Goal: Communication & Community: Ask a question

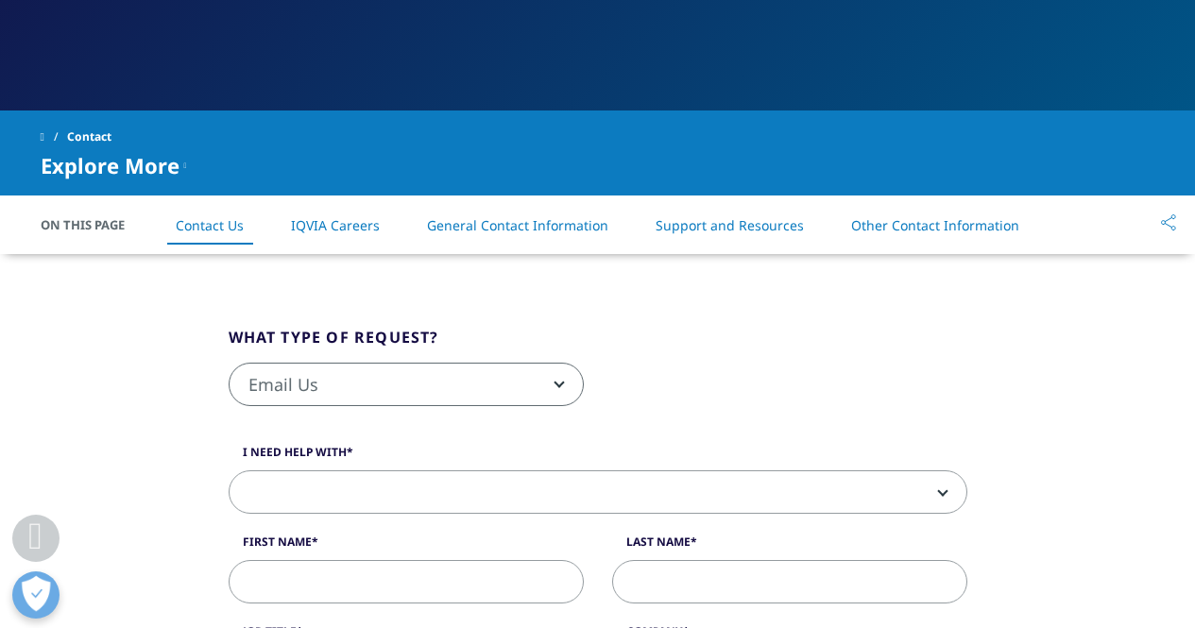
scroll to position [378, 0]
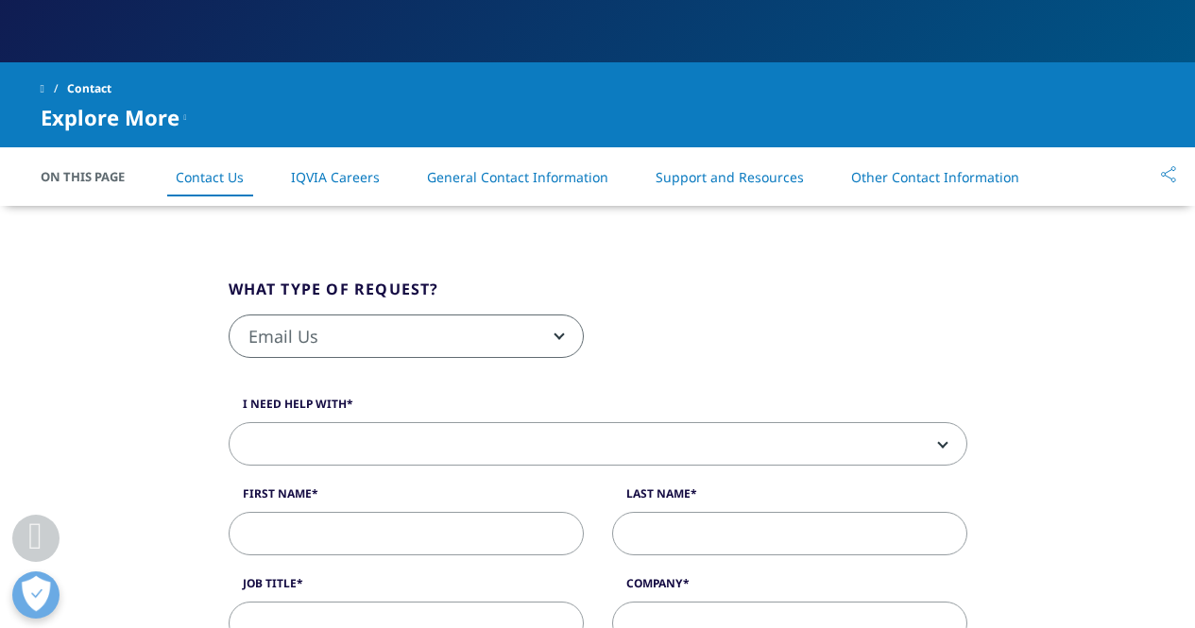
drag, startPoint x: 520, startPoint y: 331, endPoint x: 475, endPoint y: 269, distance: 75.8
click at [564, 329] on span "Email Us" at bounding box center [406, 336] width 353 height 43
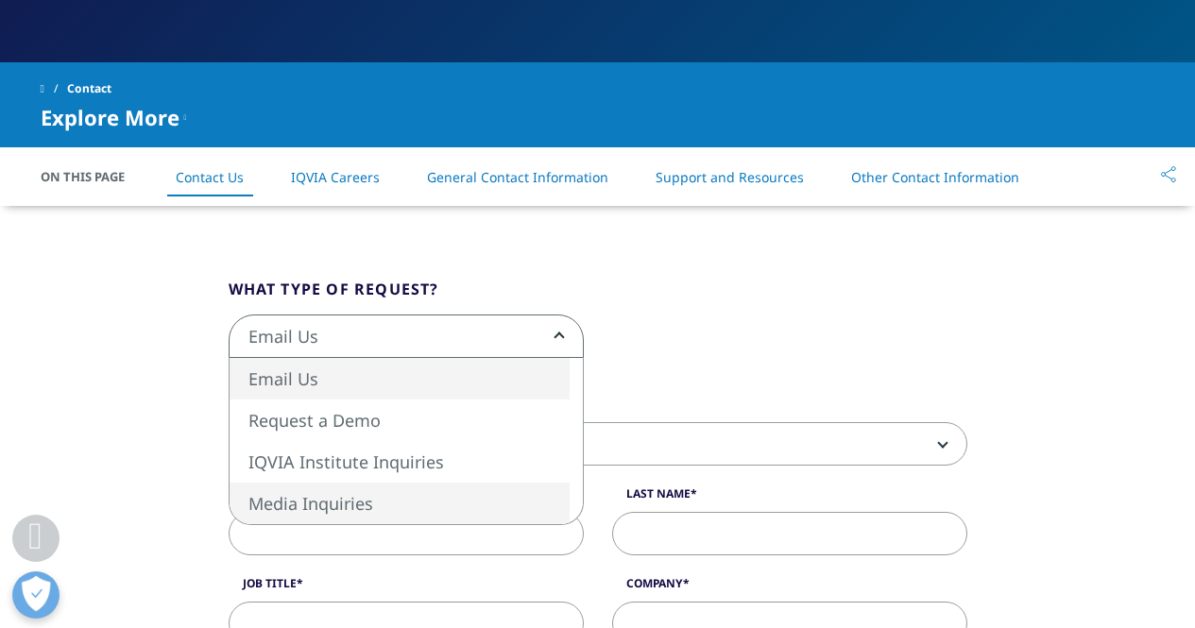
select select "https://www.iqvia.com/contact/media"
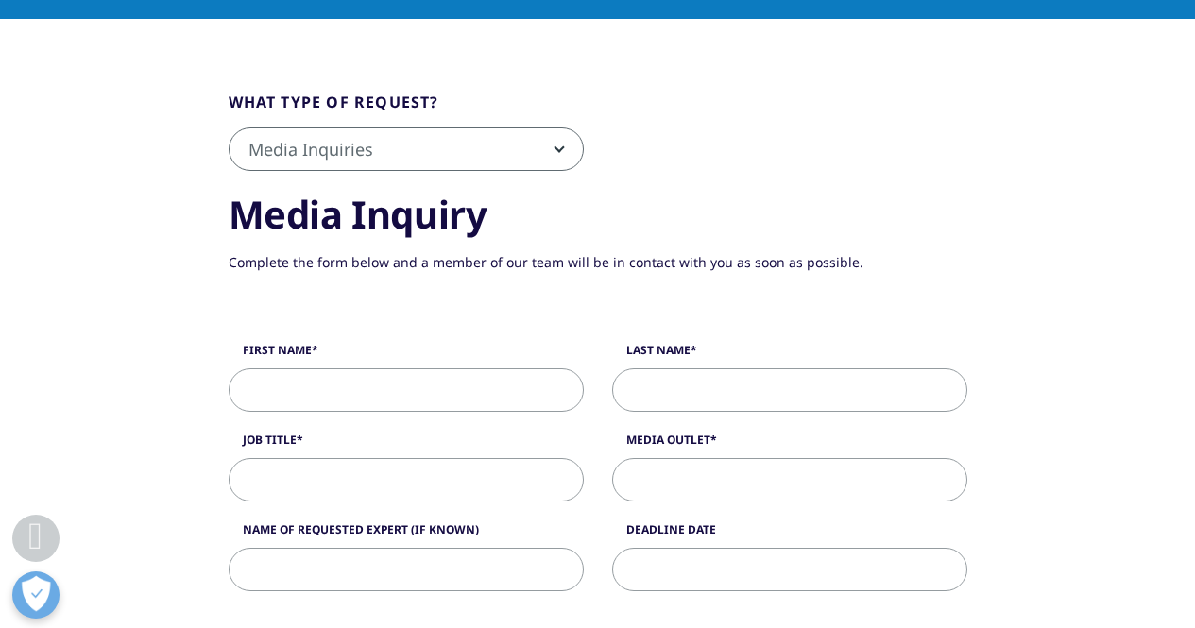
scroll to position [472, 0]
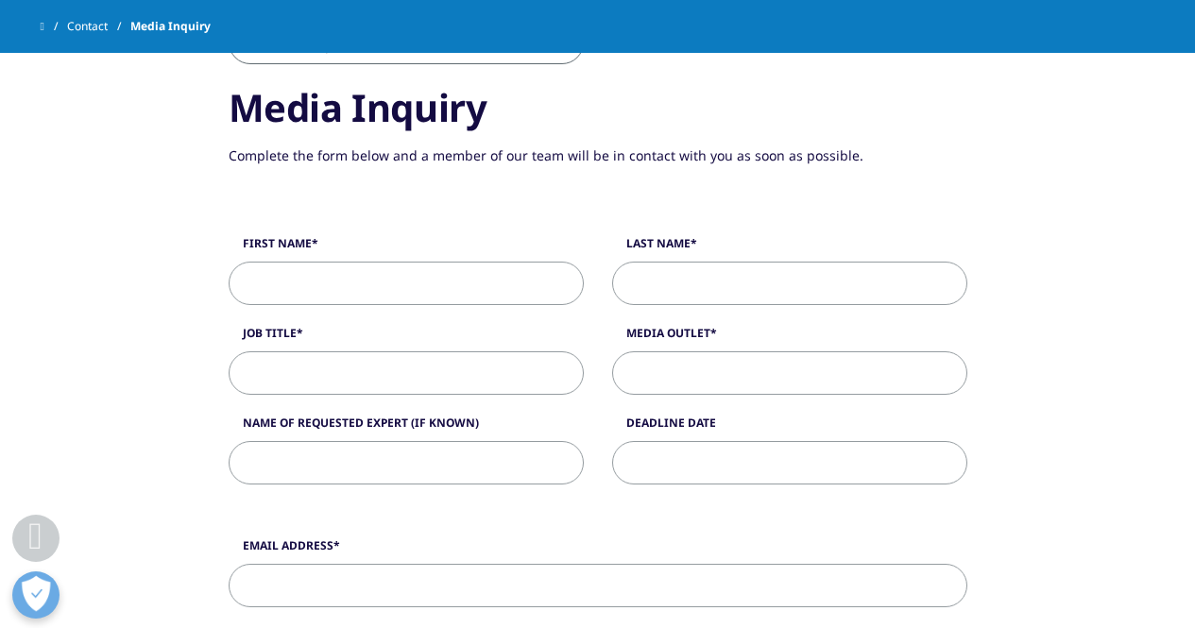
click at [400, 284] on input "First Name" at bounding box center [406, 283] width 355 height 43
type input "Peter"
type input "Donnelly"
type input "Reporter"
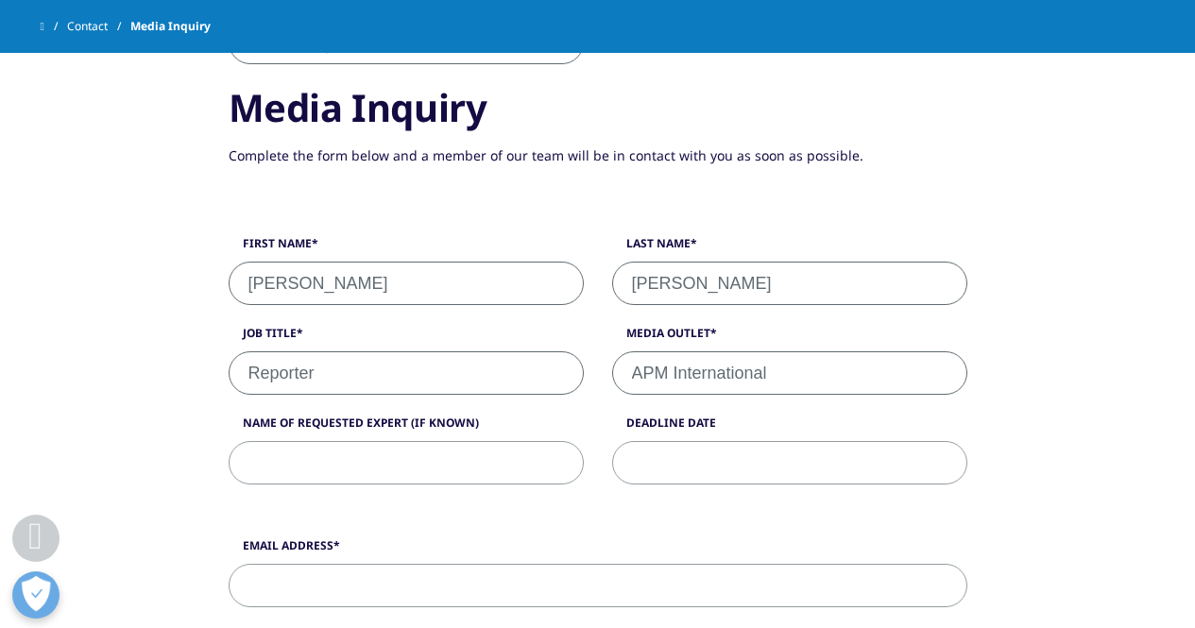
type input "APM International"
click at [251, 377] on input "Reporter" at bounding box center [406, 372] width 355 height 43
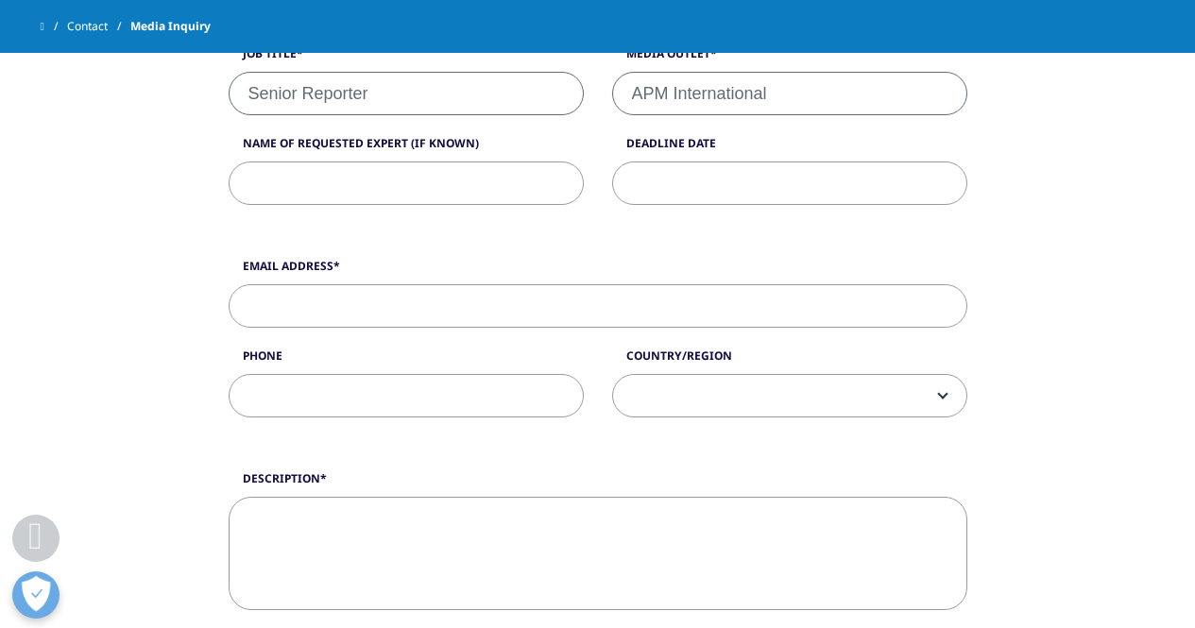
scroll to position [661, 0]
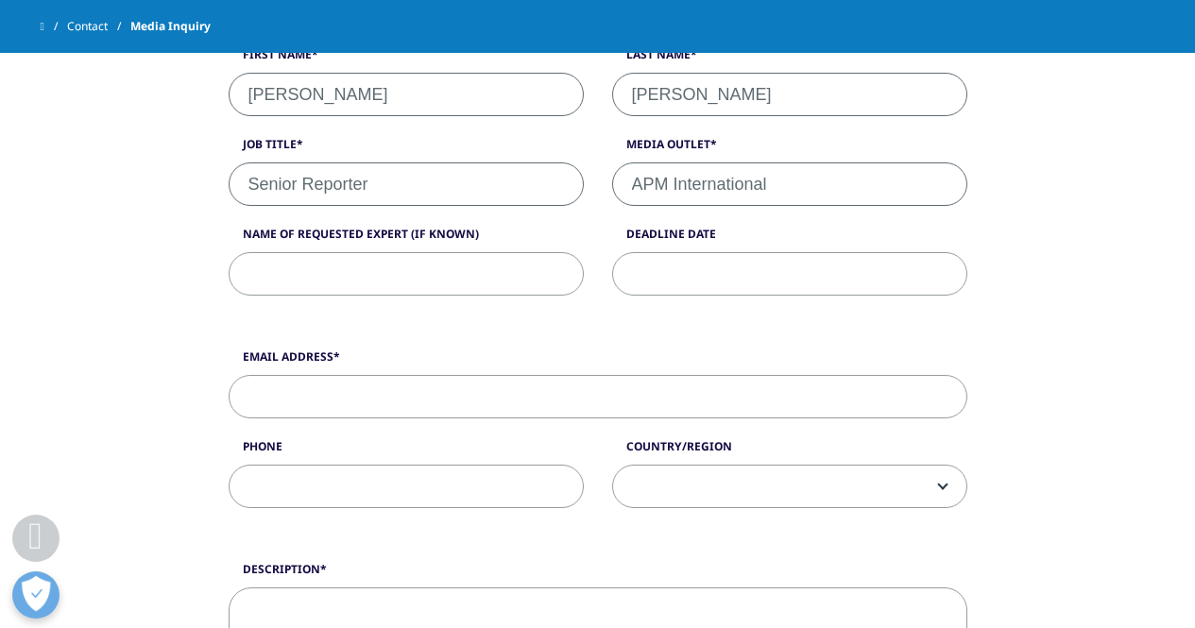
type input "Senior Reporter"
click at [366, 400] on input "Email Address" at bounding box center [598, 396] width 739 height 43
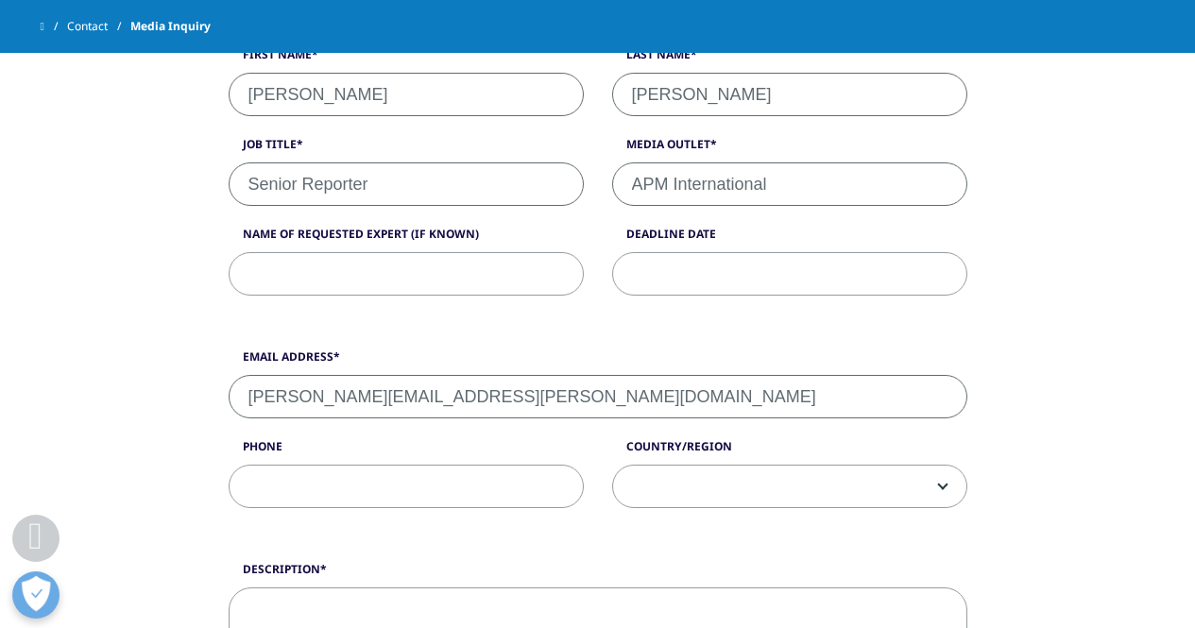
type input "peter.donnelly@apmnews.com"
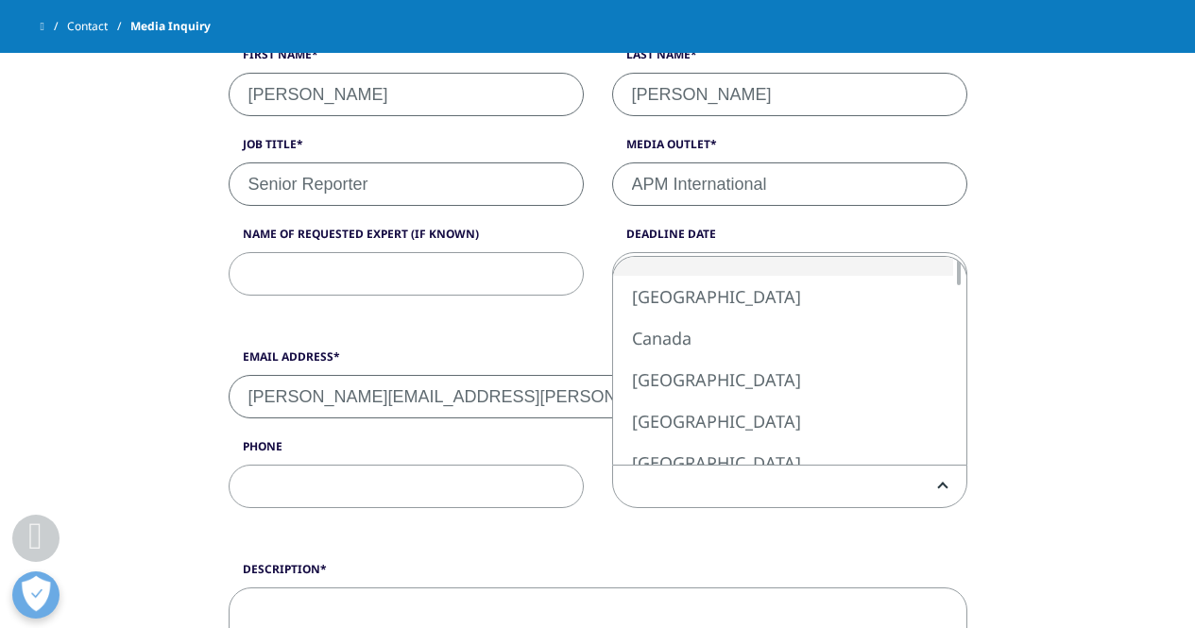
click at [942, 491] on span at bounding box center [789, 486] width 355 height 43
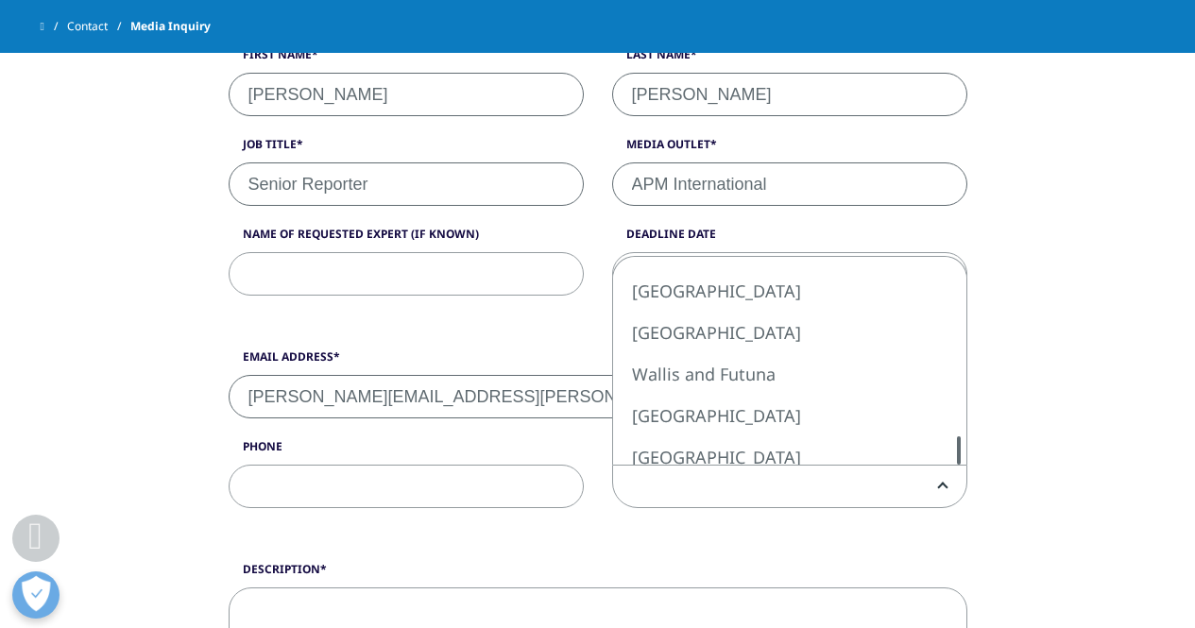
click at [935, 481] on div "What type of request? Email Us Request a Demo IQVIA Institute Inquiries Media I…" at bounding box center [598, 413] width 739 height 1380
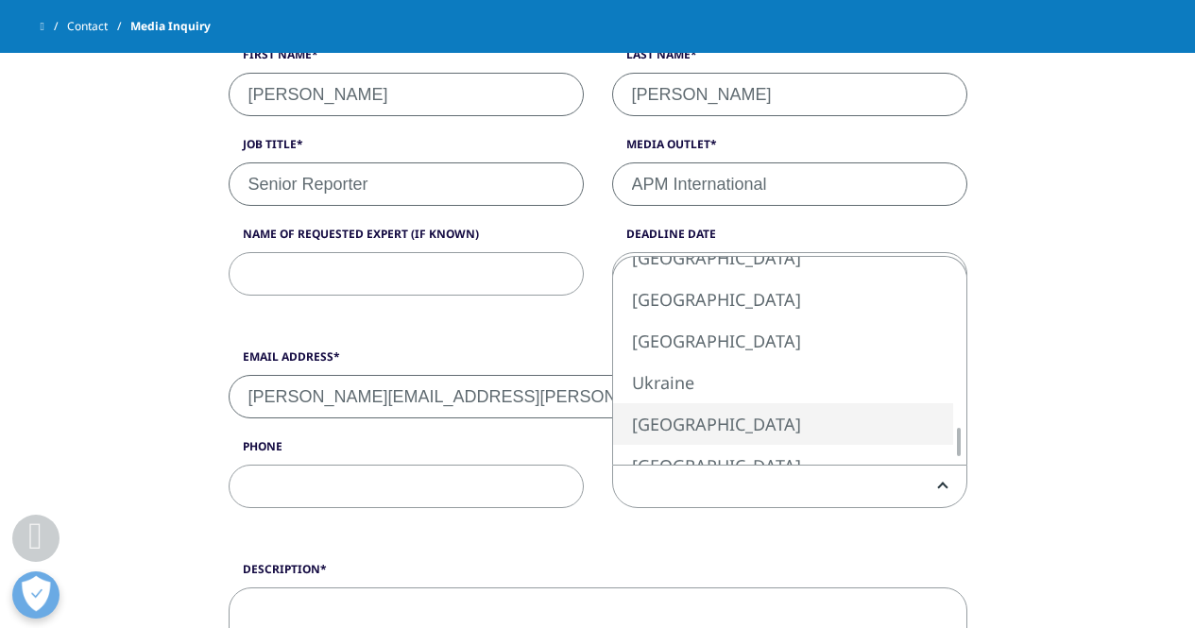
select select "United Arab Emirates"
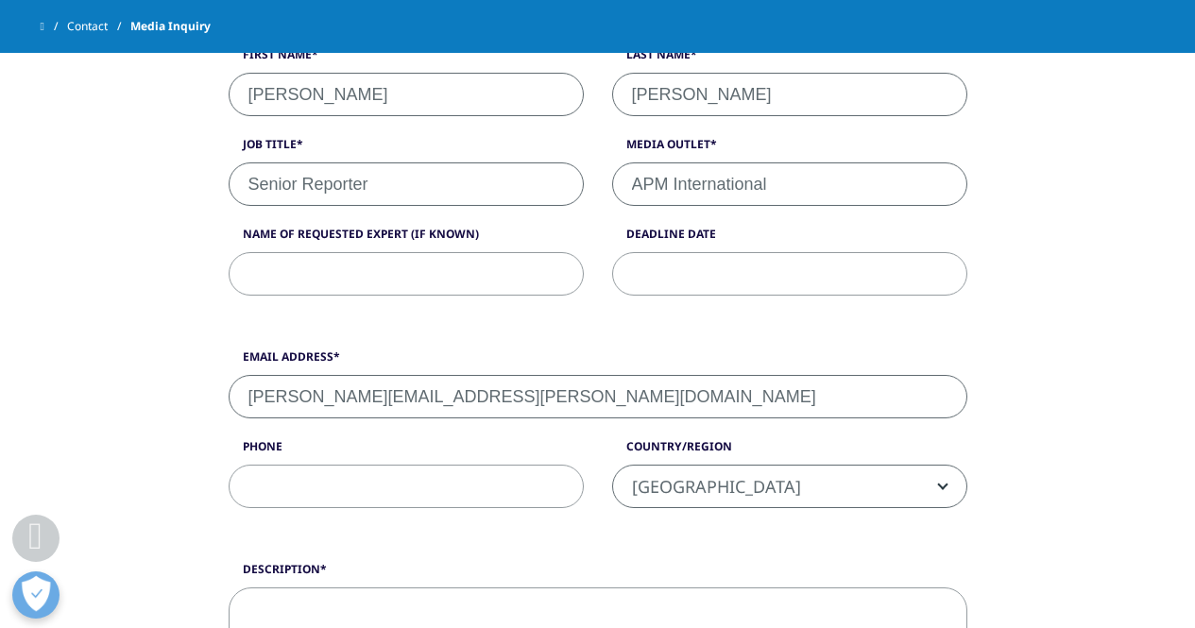
click at [71, 365] on div "What type of request? Email Us Request a Demo IQVIA Institute Inquiries Media I…" at bounding box center [598, 413] width 1077 height 1380
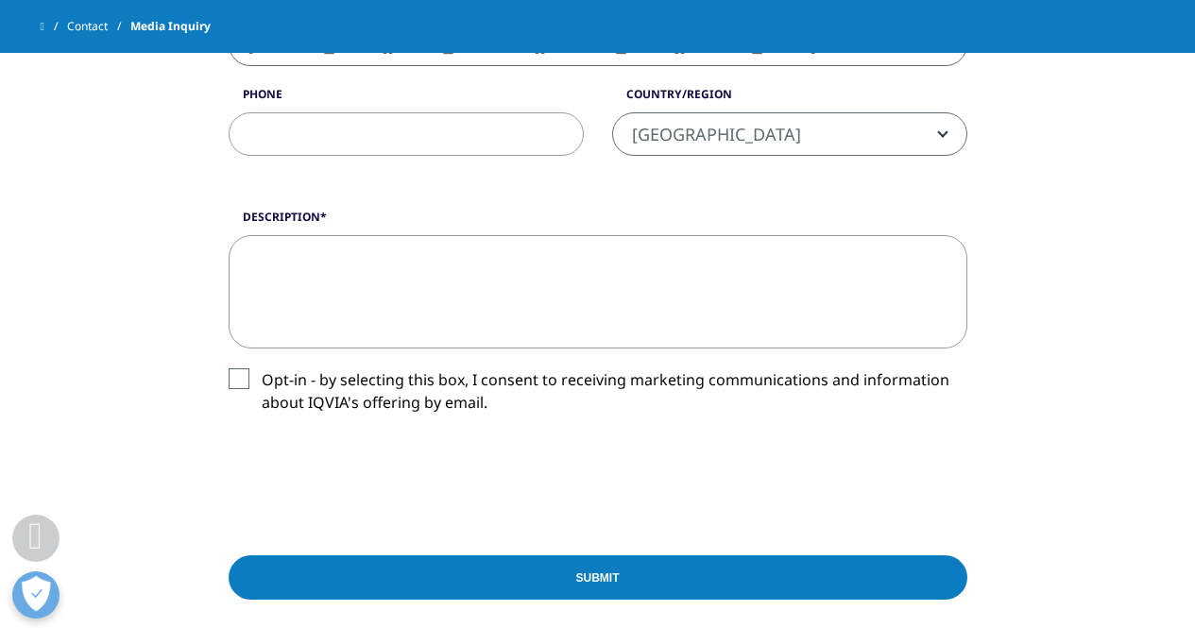
scroll to position [945, 0]
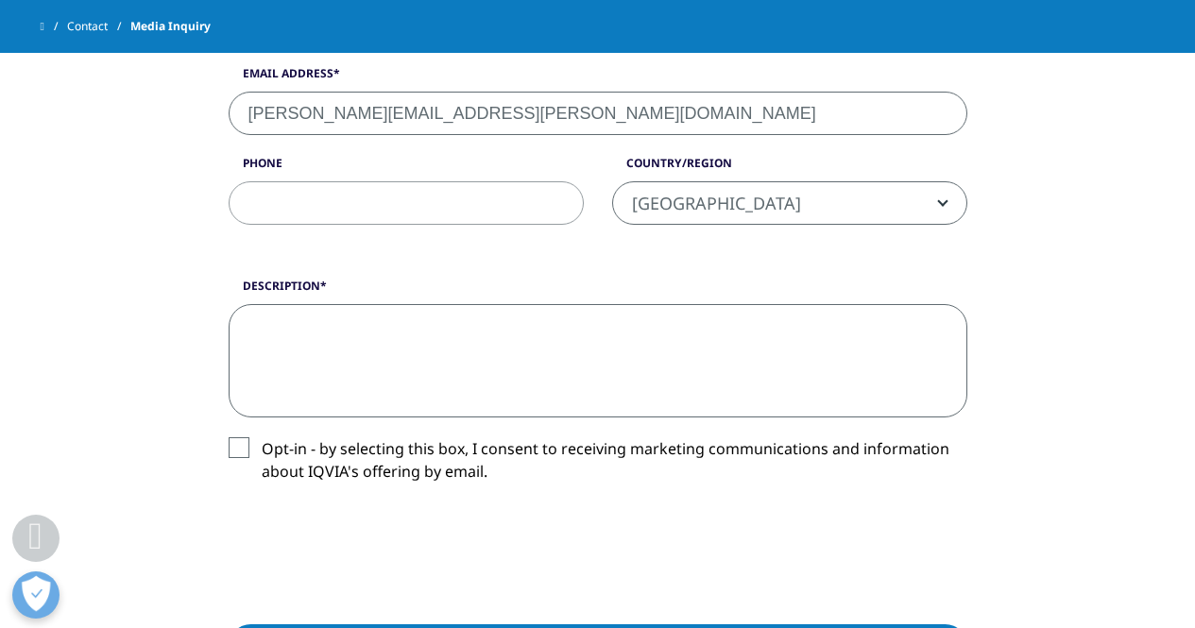
click at [265, 337] on textarea "Description" at bounding box center [598, 360] width 739 height 113
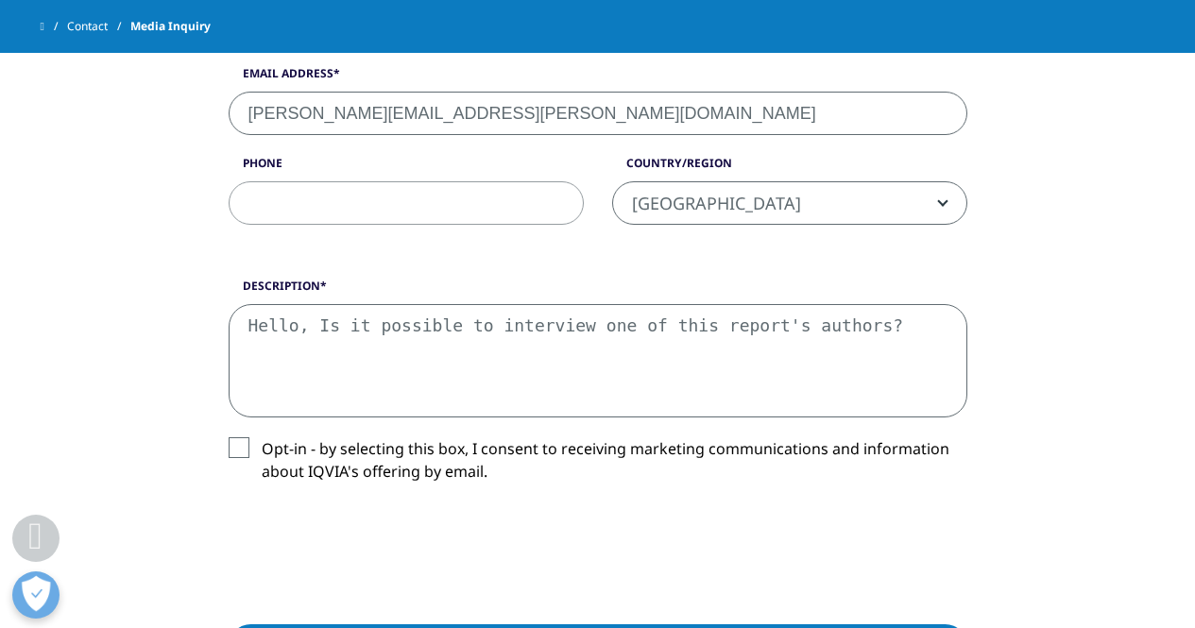
click at [854, 324] on textarea "Hello, Is it possible to interview one of this report's authors?" at bounding box center [598, 360] width 739 height 113
paste textarea "https://www.iqvia.com/insights/the-iqvia-institute/reports-and-publications/rep…"
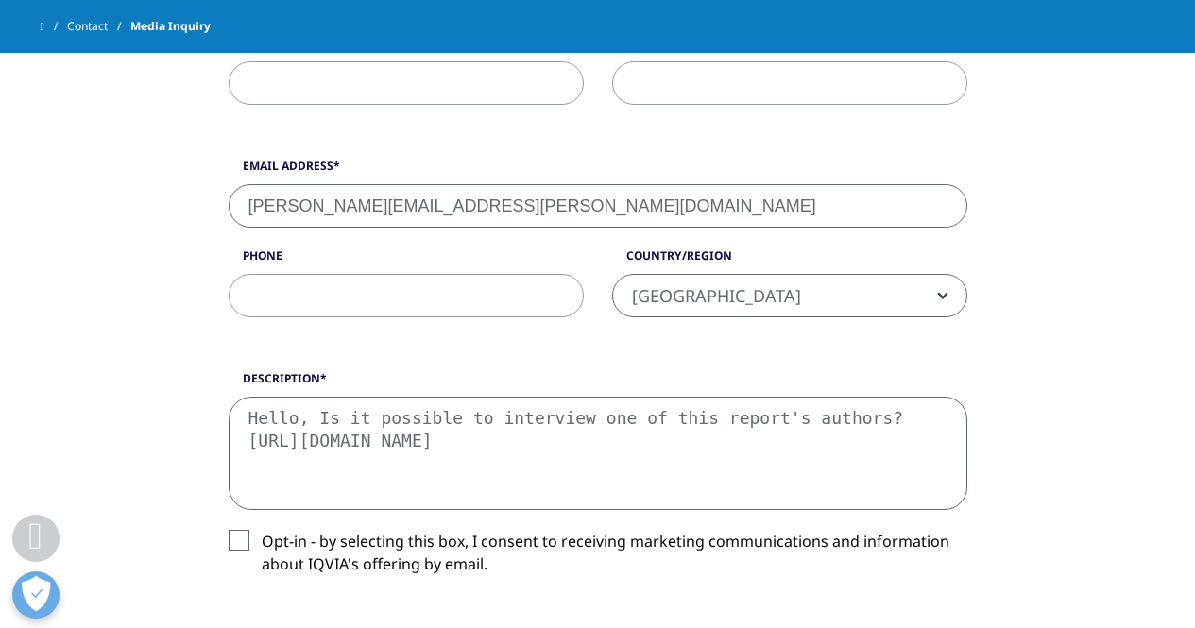
scroll to position [1039, 0]
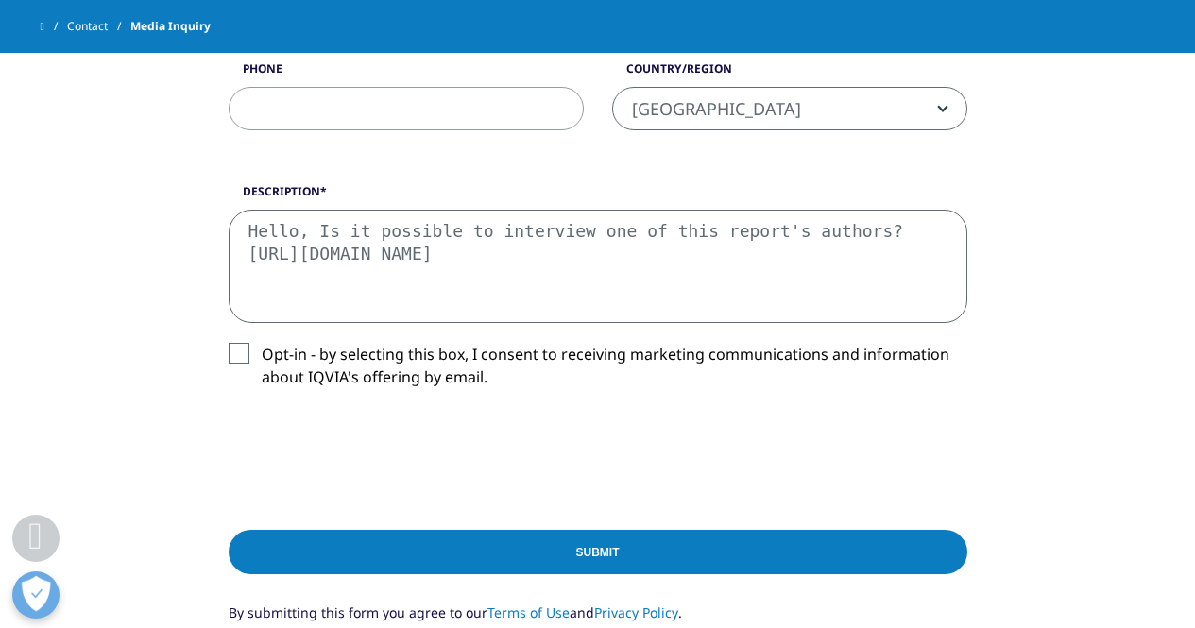
click at [846, 220] on textarea "Hello, Is it possible to interview one of this report's authors?https://www.iqv…" at bounding box center [598, 266] width 739 height 113
click at [847, 219] on textarea "Hello, Is it possible to interview one of this report's authors?https://www.iqv…" at bounding box center [598, 266] width 739 height 113
type textarea "Hello, Is it possible to interview one of this report's authors? https://www.iq…"
click at [620, 554] on input "Submit" at bounding box center [598, 552] width 739 height 44
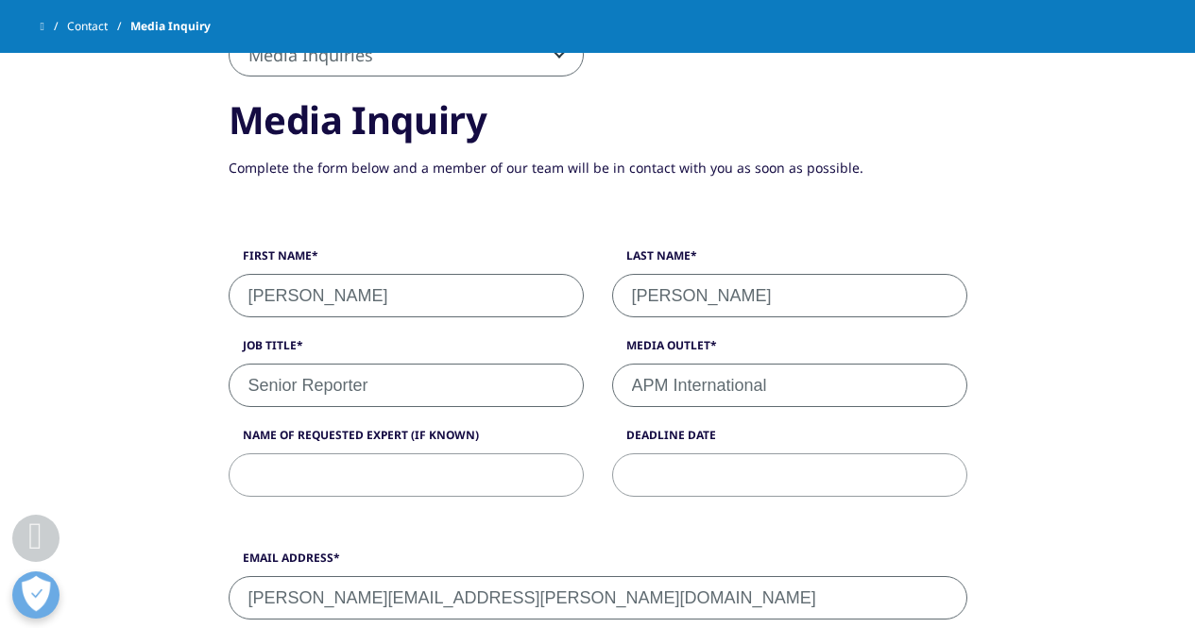
scroll to position [455, 0]
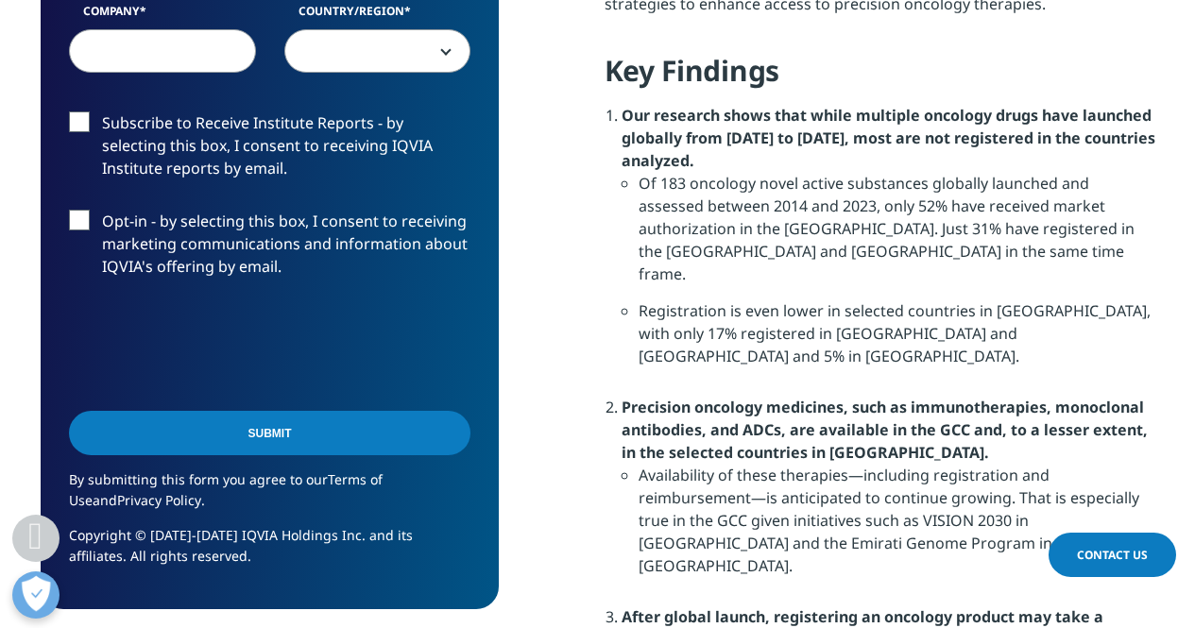
scroll to position [1700, 0]
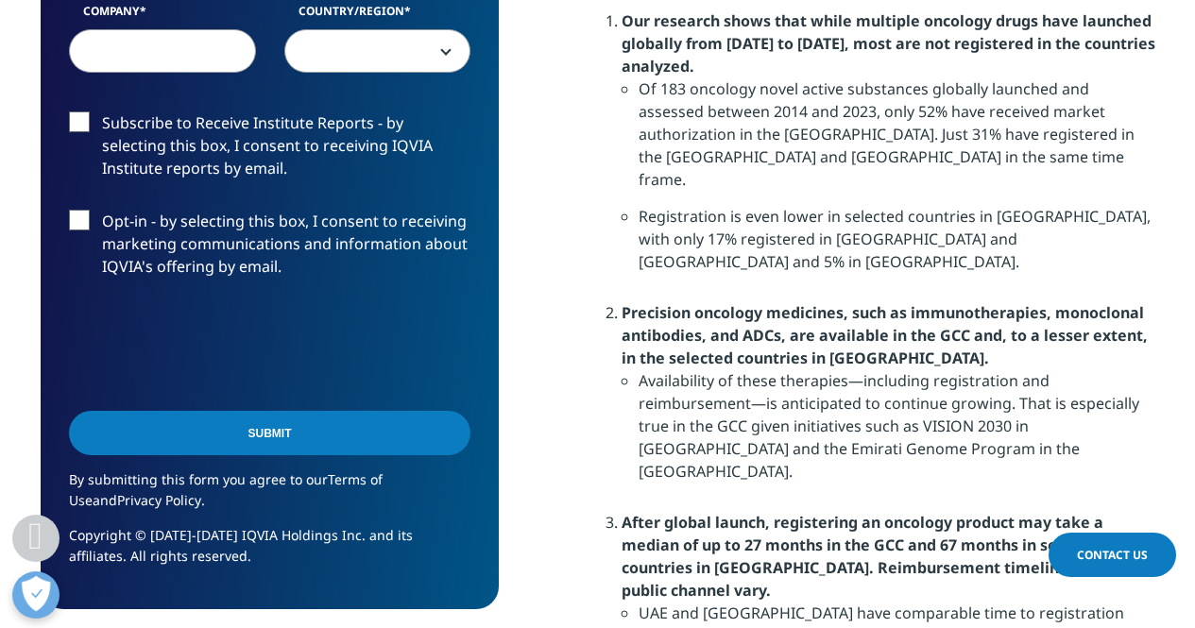
click at [783, 369] on li "Availability of these therapies—including registration and reimbursement—is ant…" at bounding box center [897, 433] width 517 height 128
